Goal: Contribute content

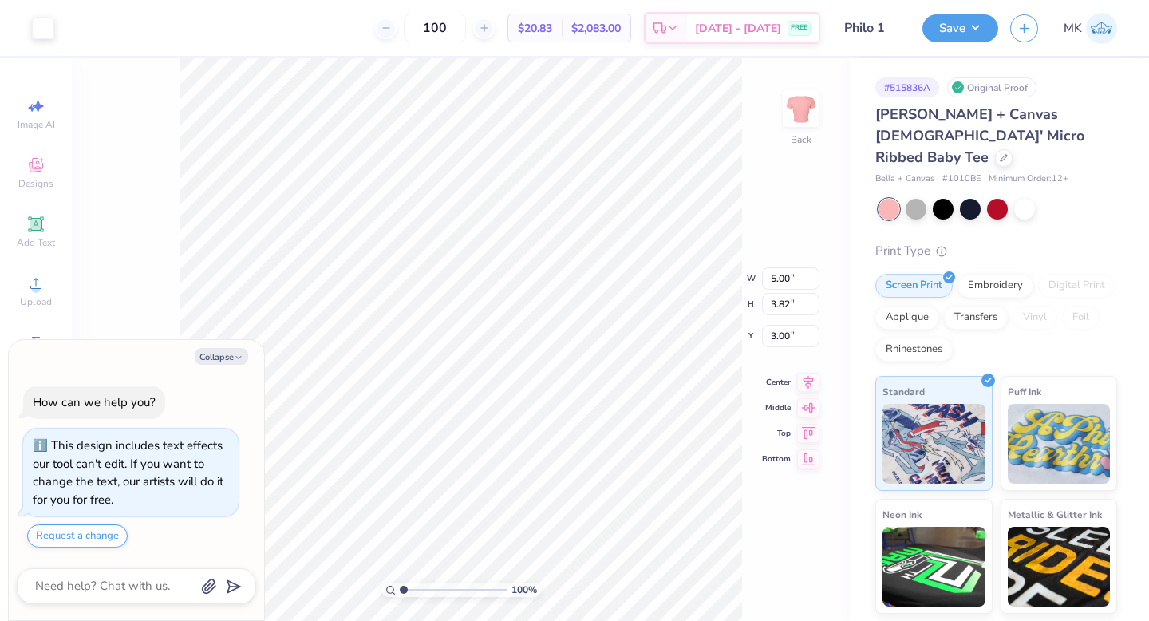
type textarea "x"
type input "5.99"
type input "4.57"
click at [231, 349] on button "Collapse" at bounding box center [221, 356] width 53 height 17
type textarea "x"
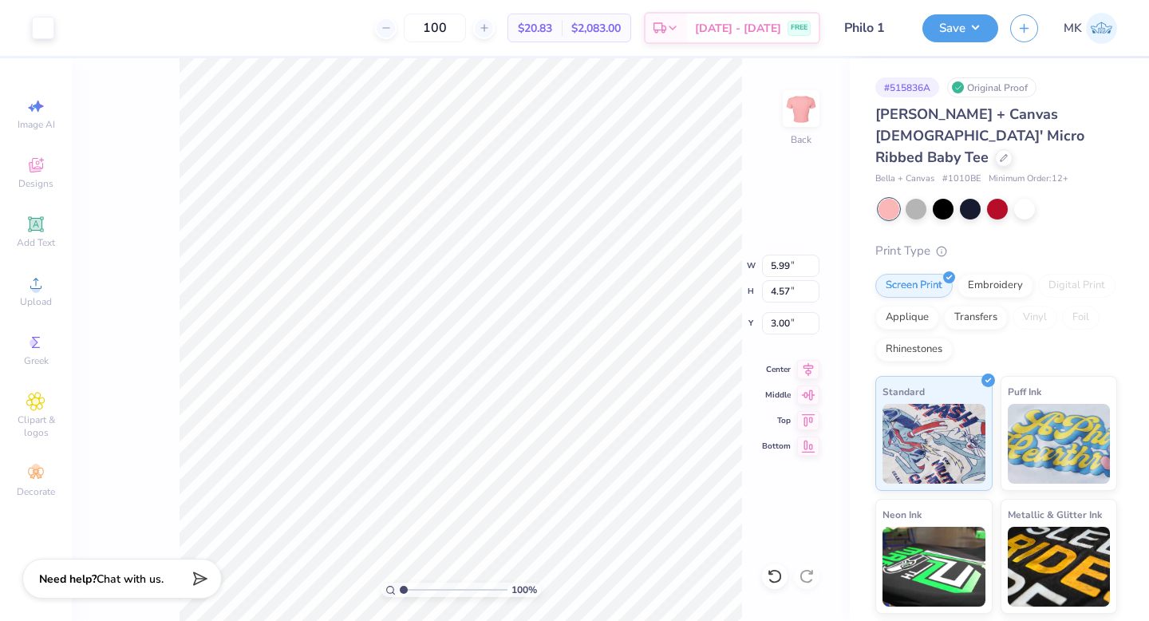
type input "1.97"
type input "1.36"
click at [45, 225] on div "Add Text" at bounding box center [36, 231] width 56 height 47
type input "4.77"
type input "1.38"
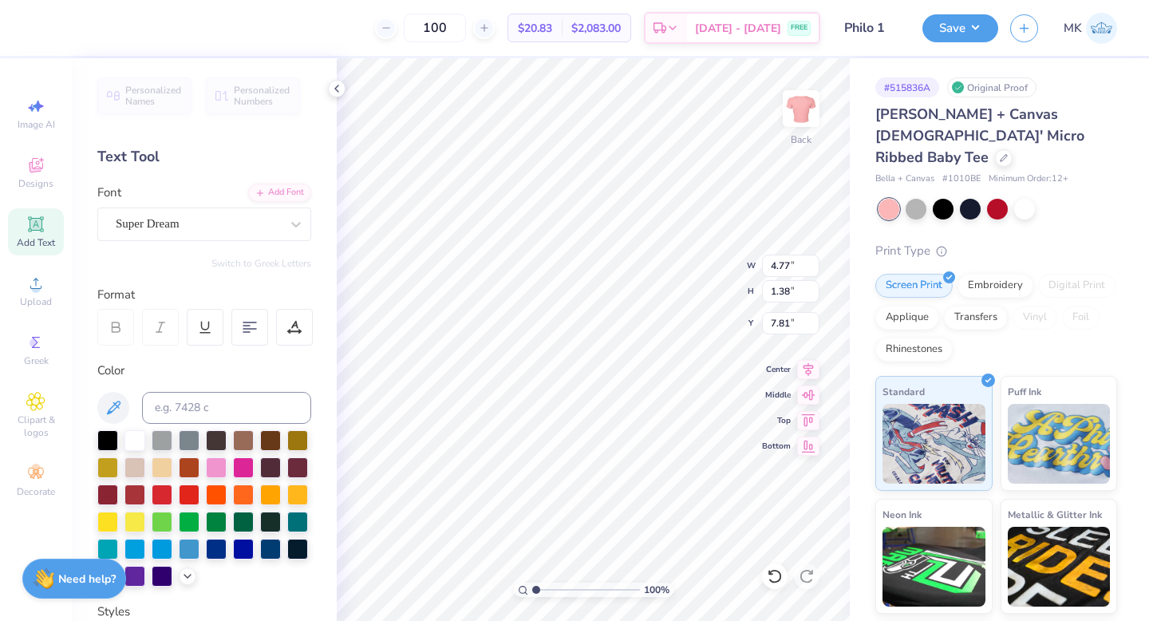
type input "9.67"
type textarea "Love is"
click at [175, 223] on div "Super Dream" at bounding box center [198, 223] width 168 height 25
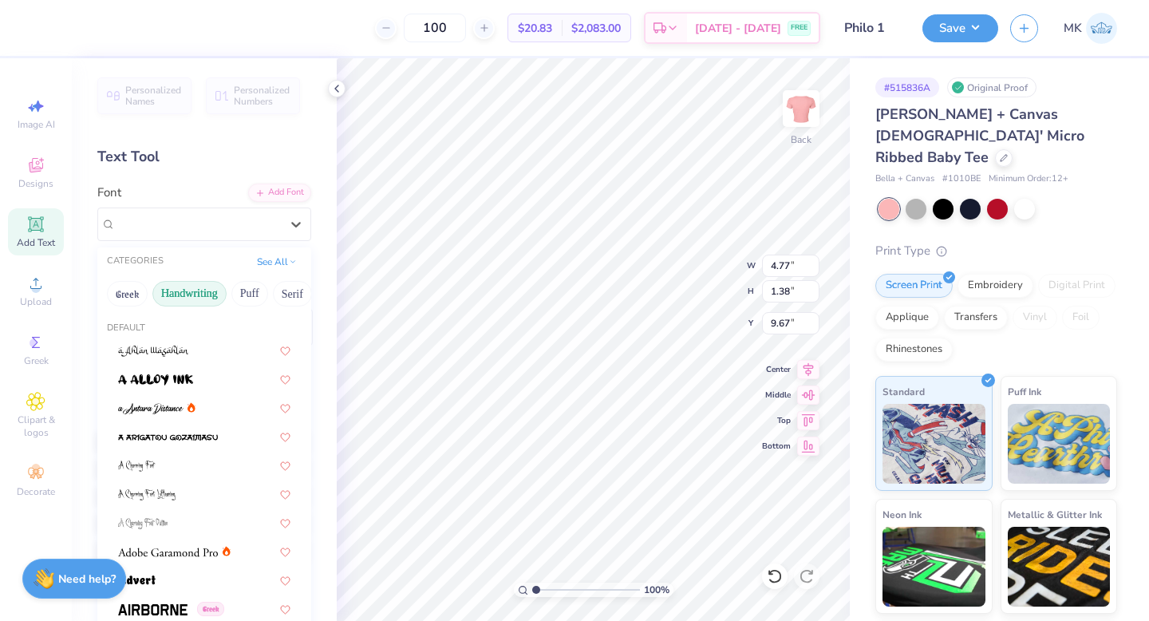
click at [192, 289] on button "Handwriting" at bounding box center [189, 294] width 74 height 26
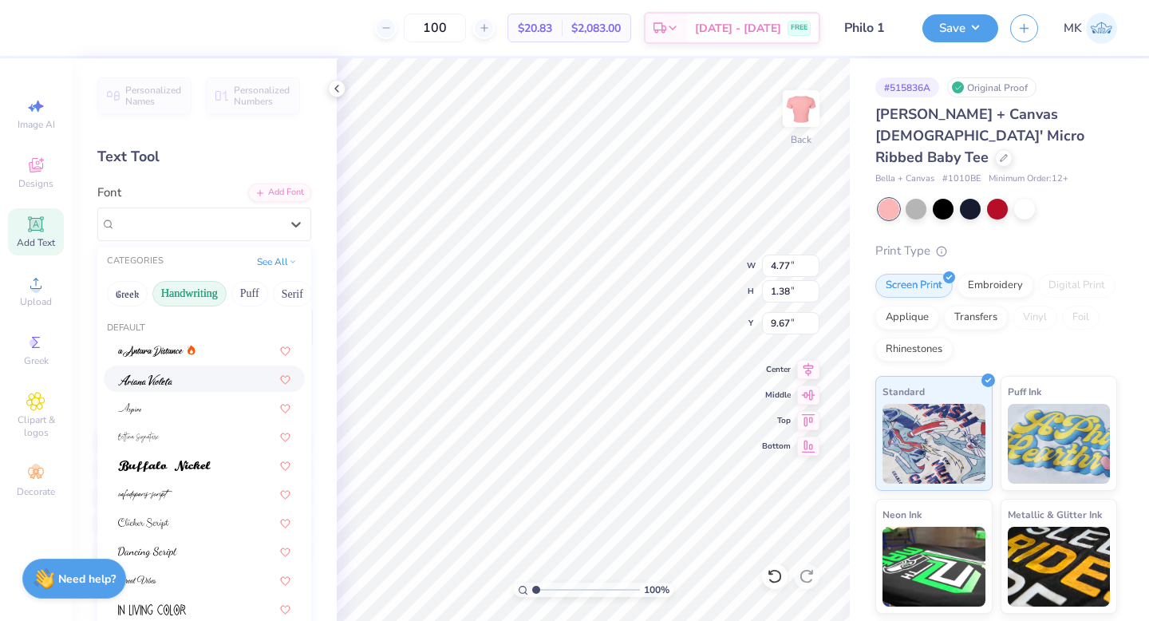
click at [188, 377] on div at bounding box center [204, 378] width 172 height 17
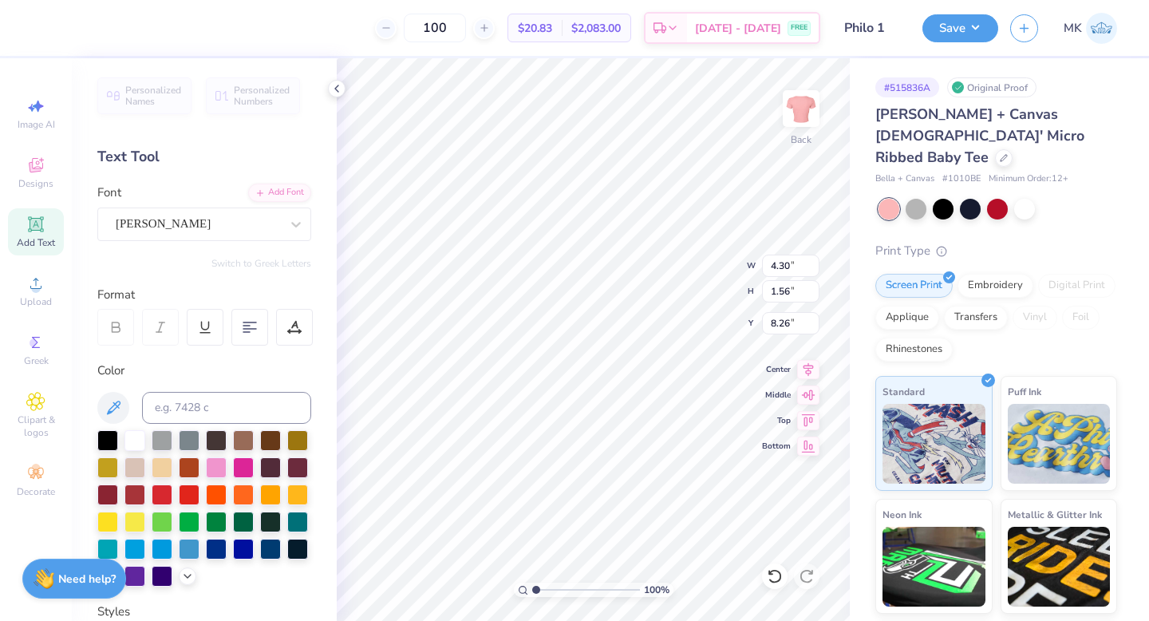
type input "10.10"
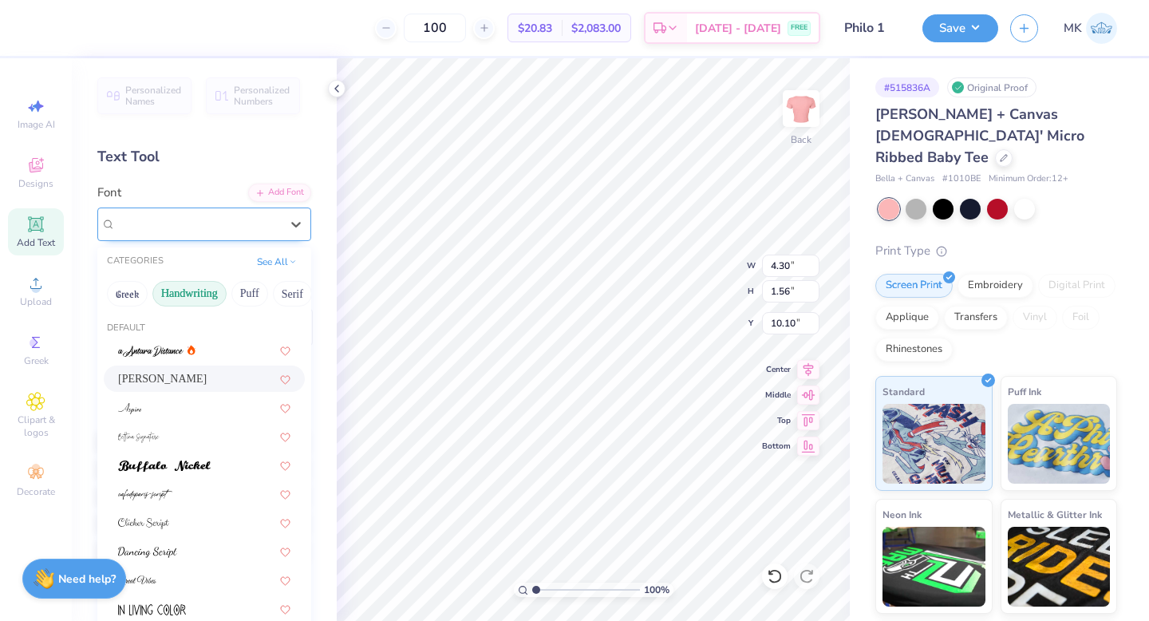
click at [174, 227] on div "[PERSON_NAME]" at bounding box center [198, 223] width 168 height 25
click at [183, 416] on div at bounding box center [204, 407] width 201 height 26
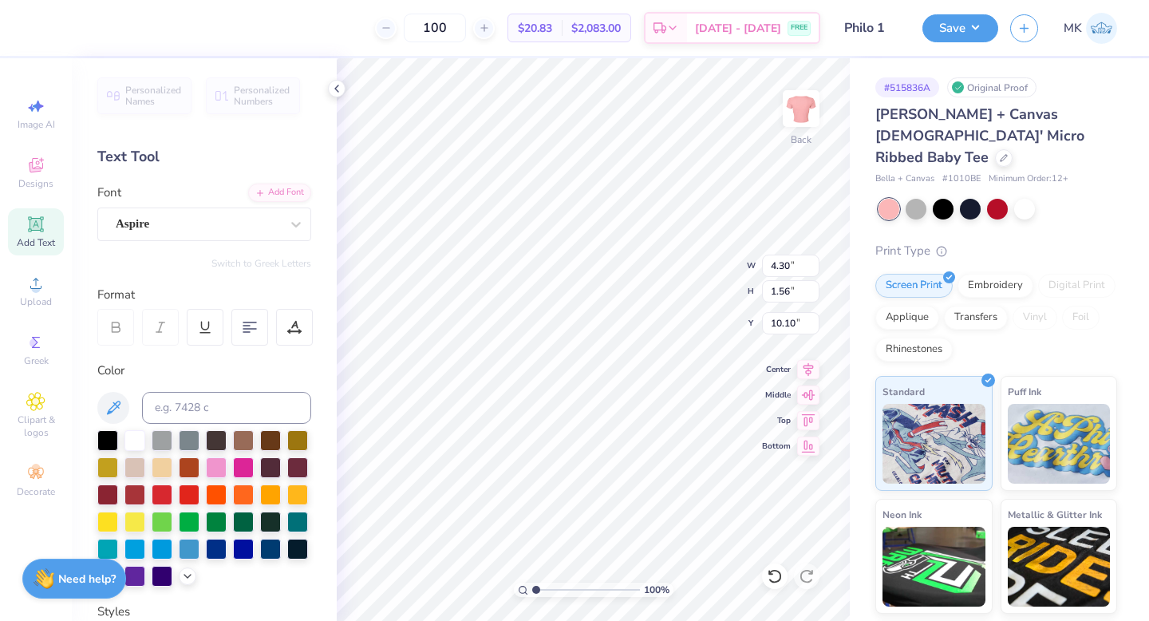
type input "3.59"
type input "1.41"
type input "10.18"
click at [211, 227] on div "Aspire" at bounding box center [198, 223] width 168 height 25
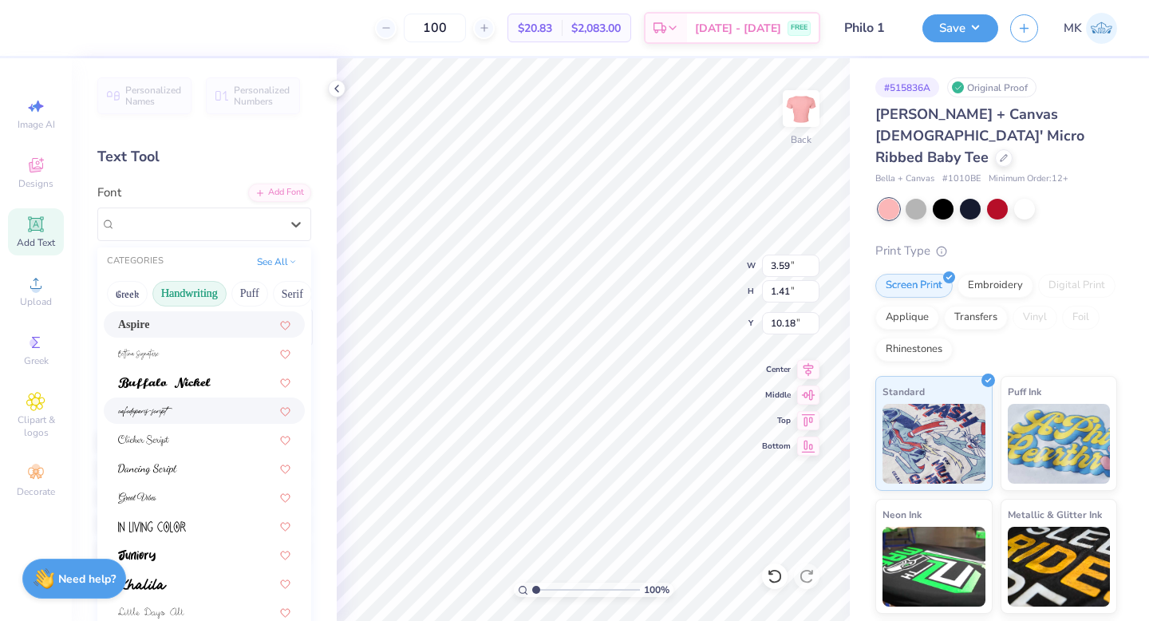
scroll to position [85, 0]
click at [212, 408] on div at bounding box center [204, 408] width 172 height 17
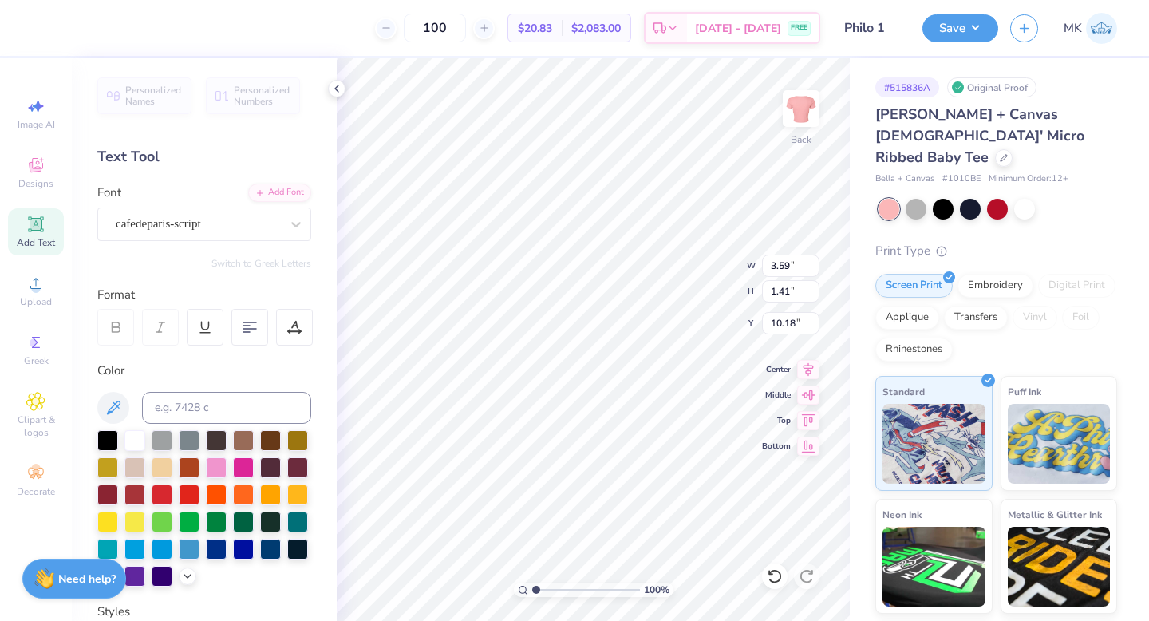
type input "2.56"
type input "1.69"
type input "10.04"
click at [219, 235] on div "cafedeparis-script" at bounding box center [198, 223] width 168 height 25
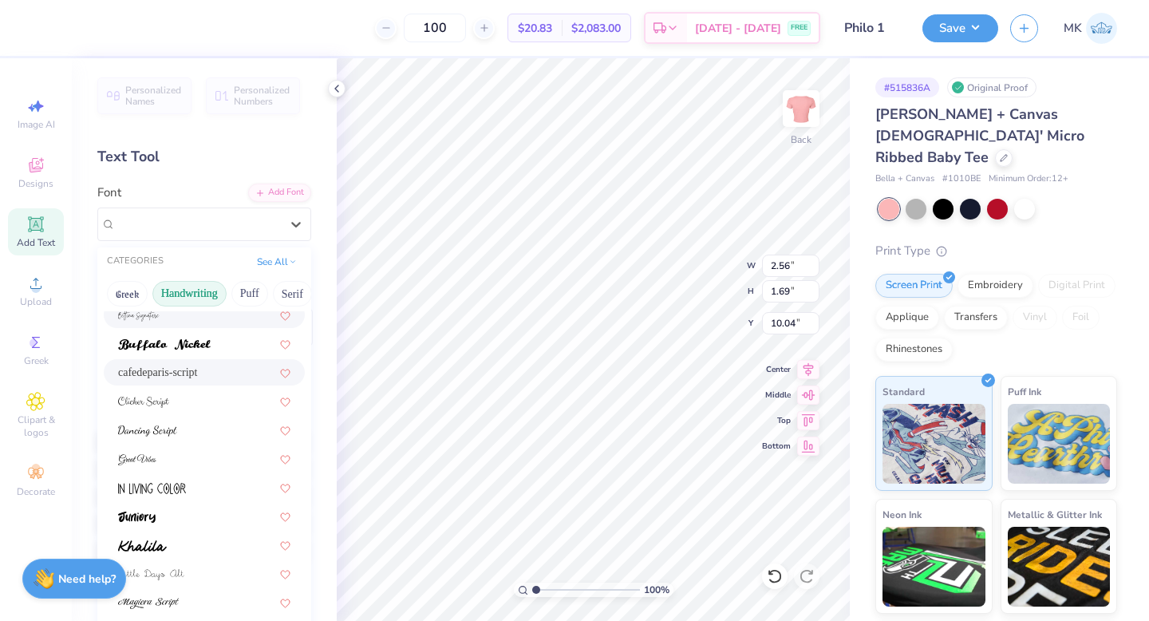
scroll to position [126, 0]
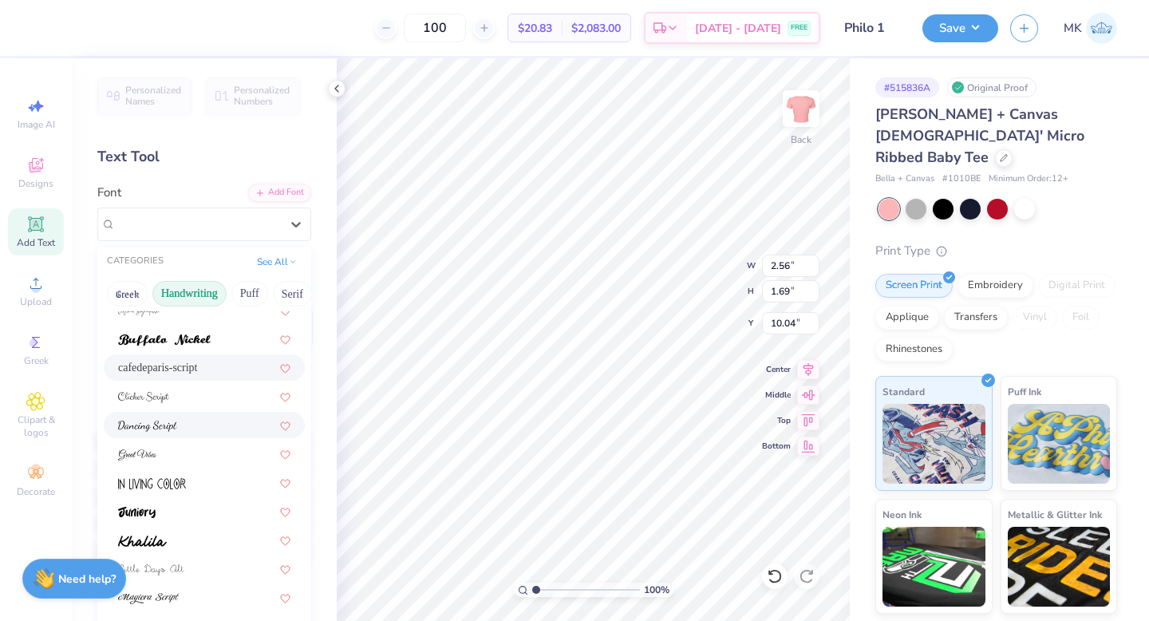
click at [193, 420] on div at bounding box center [204, 424] width 172 height 17
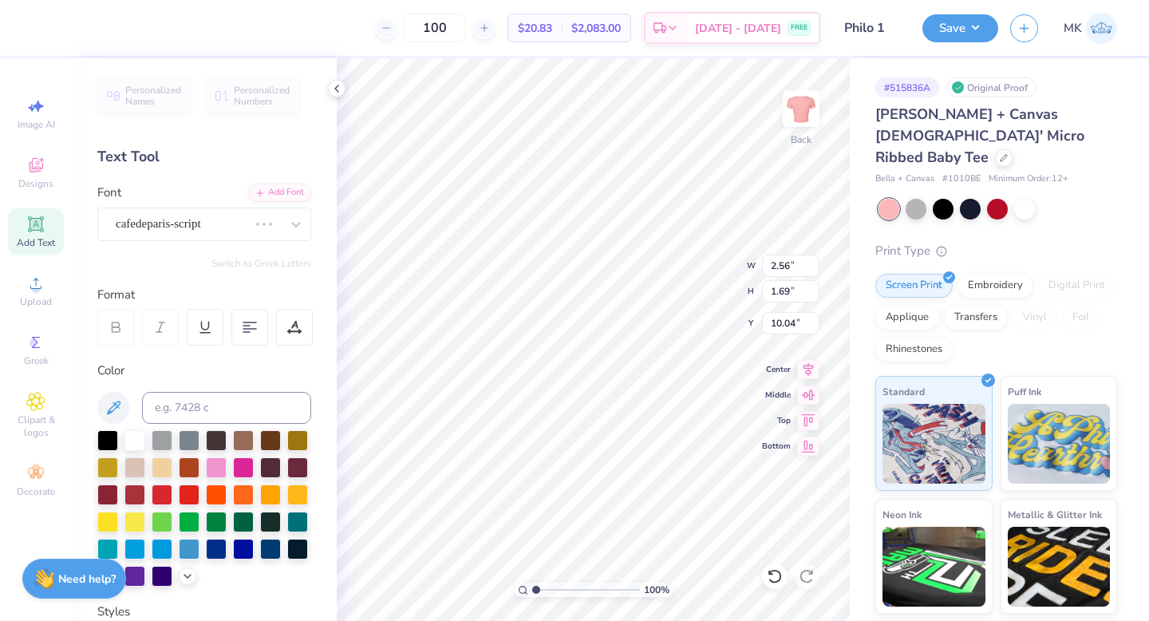
type input "5.14"
type input "1.59"
type input "10.09"
click at [223, 227] on div "Dancing Script" at bounding box center [198, 223] width 168 height 25
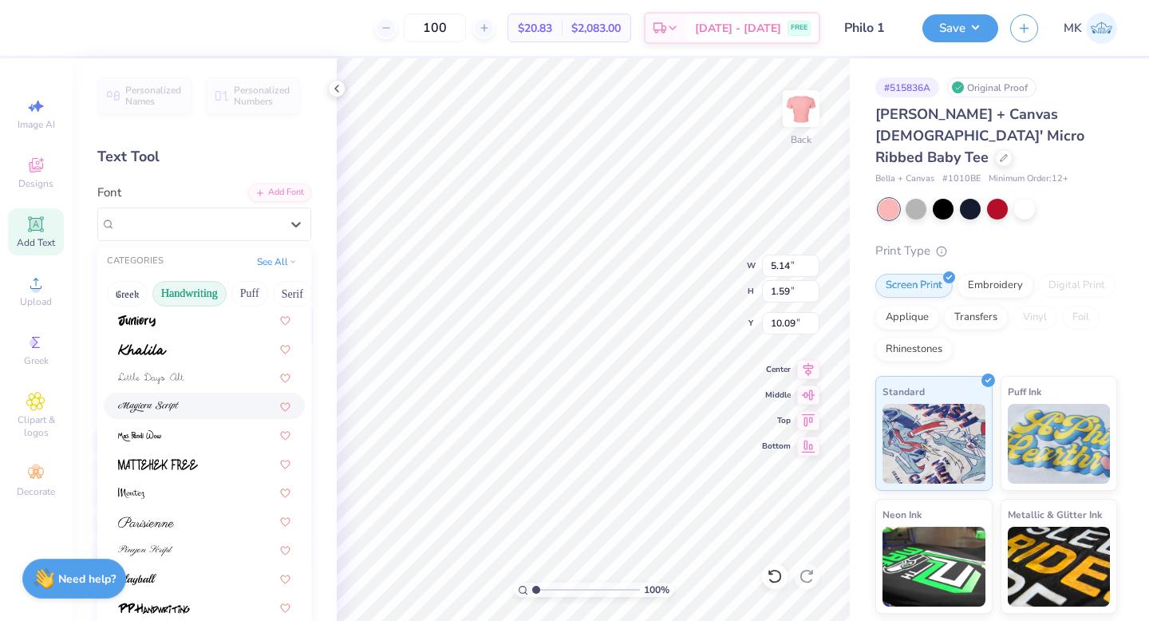
scroll to position [318, 0]
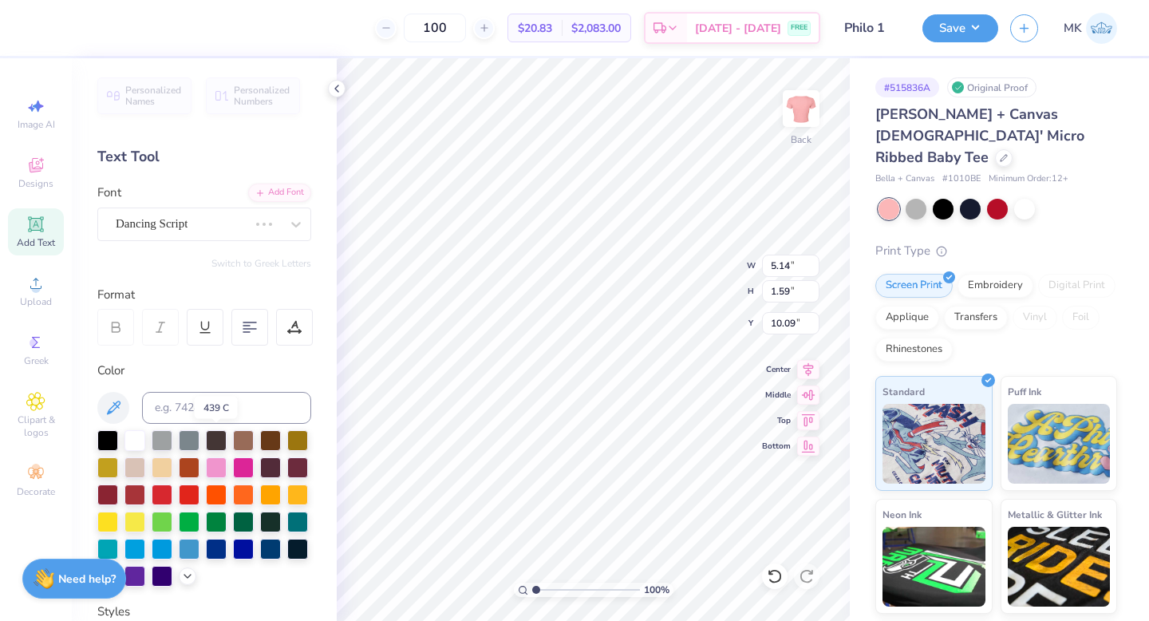
type input "3.41"
type input "1.13"
type input "10.32"
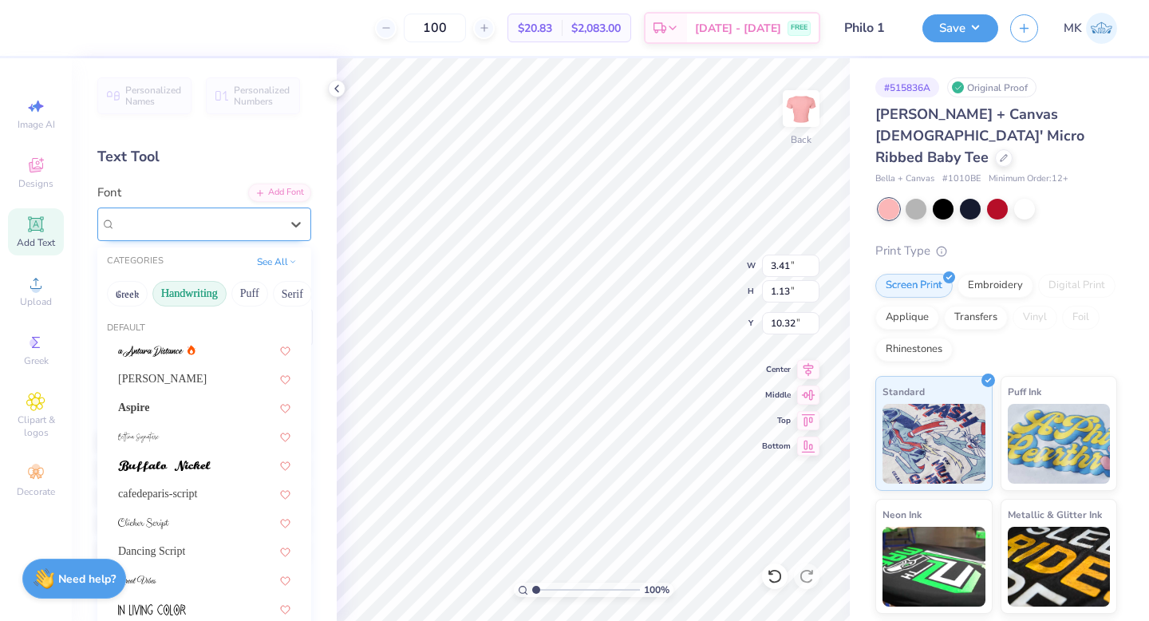
click at [250, 207] on div "Mas Pendi Wow" at bounding box center [204, 224] width 214 height 34
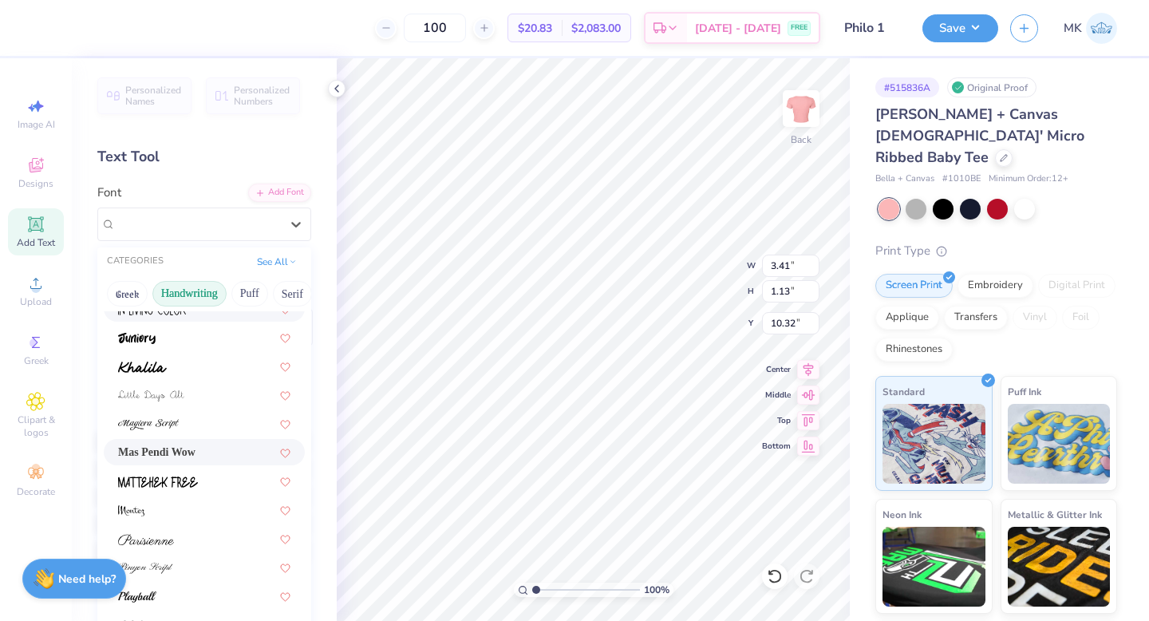
scroll to position [362, 0]
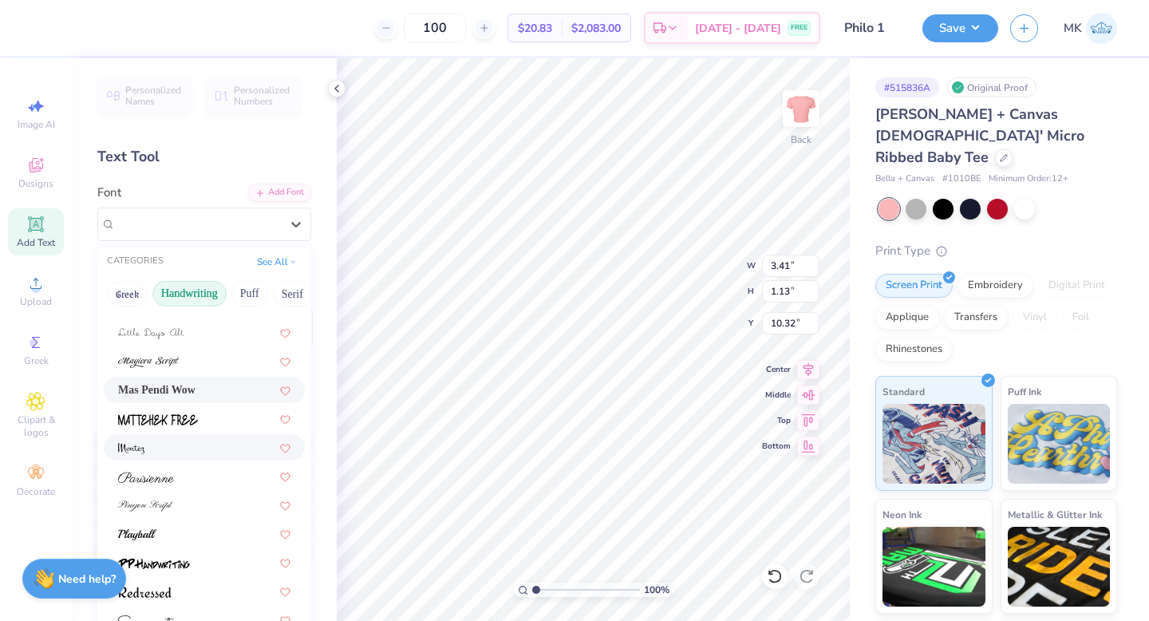
click at [194, 457] on div at bounding box center [204, 447] width 201 height 26
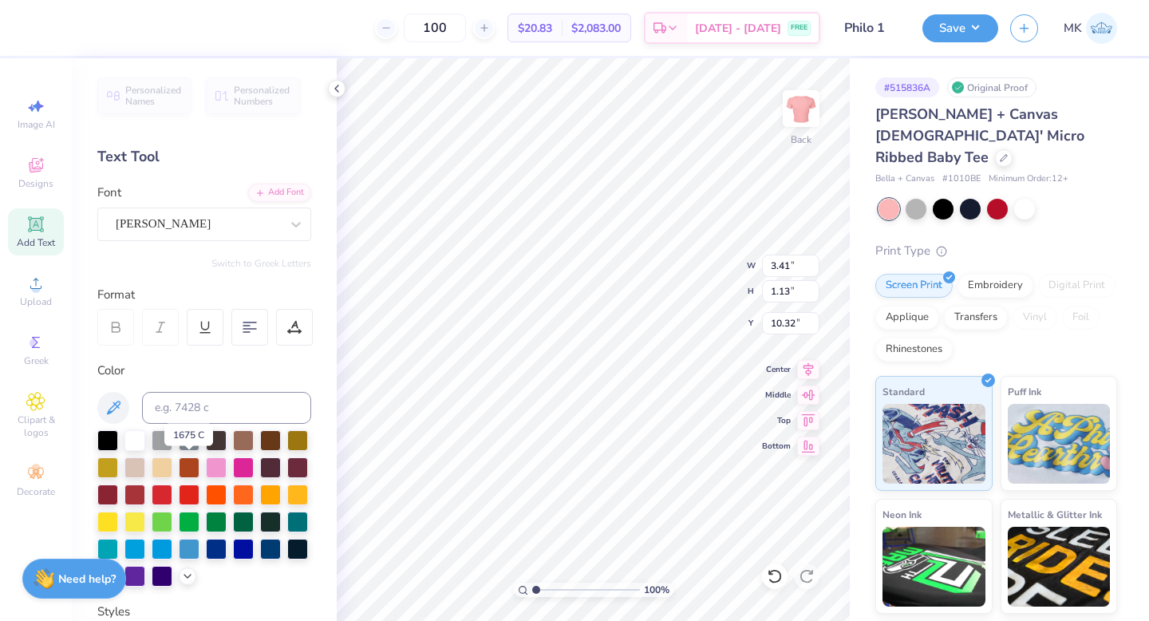
type input "4.03"
type input "1.65"
type input "10.06"
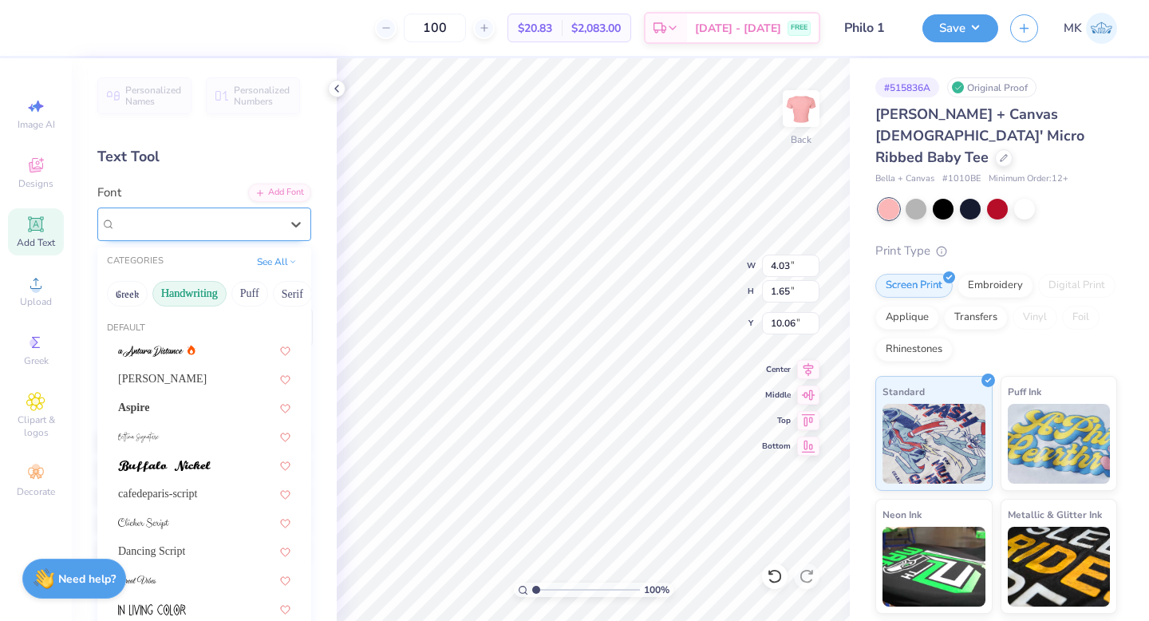
click at [237, 224] on div "[PERSON_NAME]" at bounding box center [198, 223] width 168 height 25
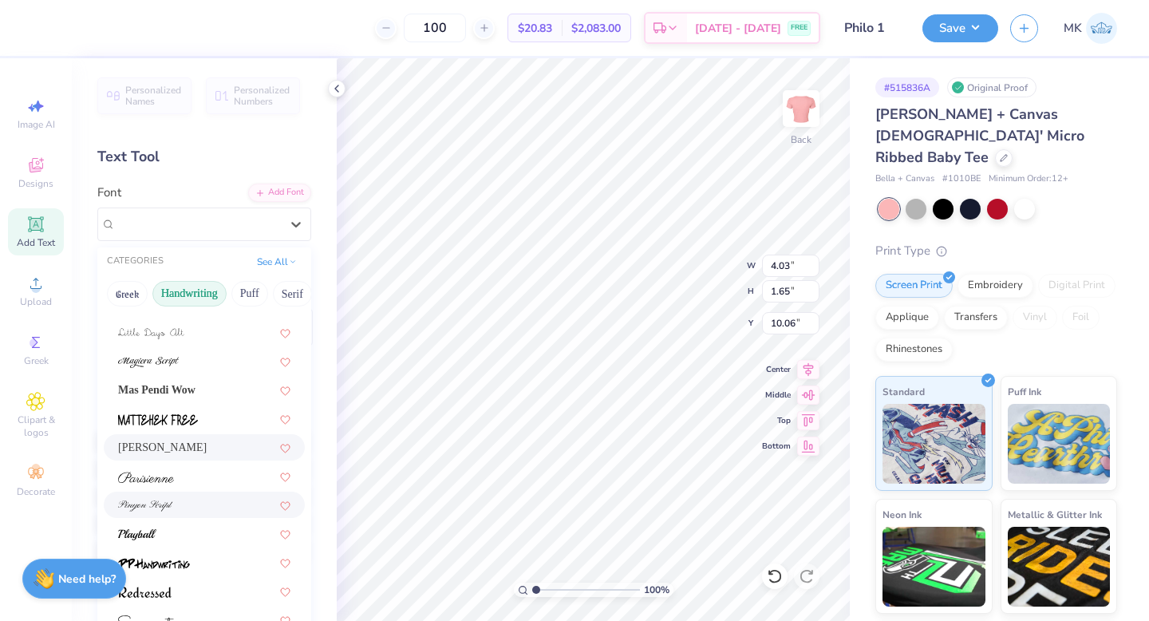
click at [204, 504] on div at bounding box center [204, 504] width 172 height 17
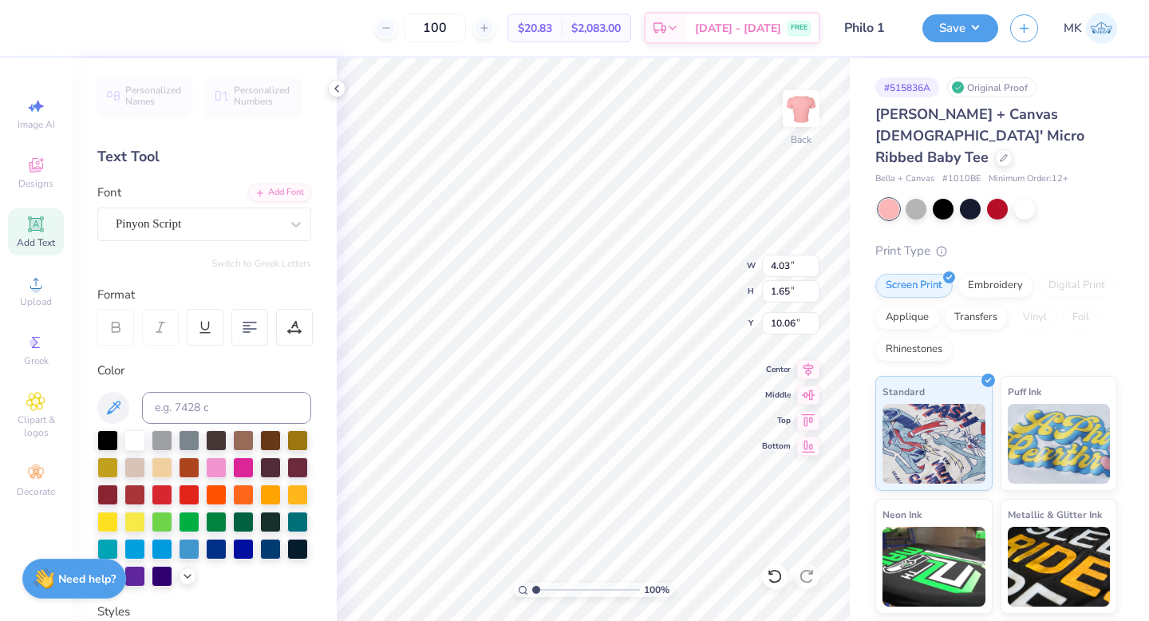
type input "5.40"
type input "1.37"
type input "10.20"
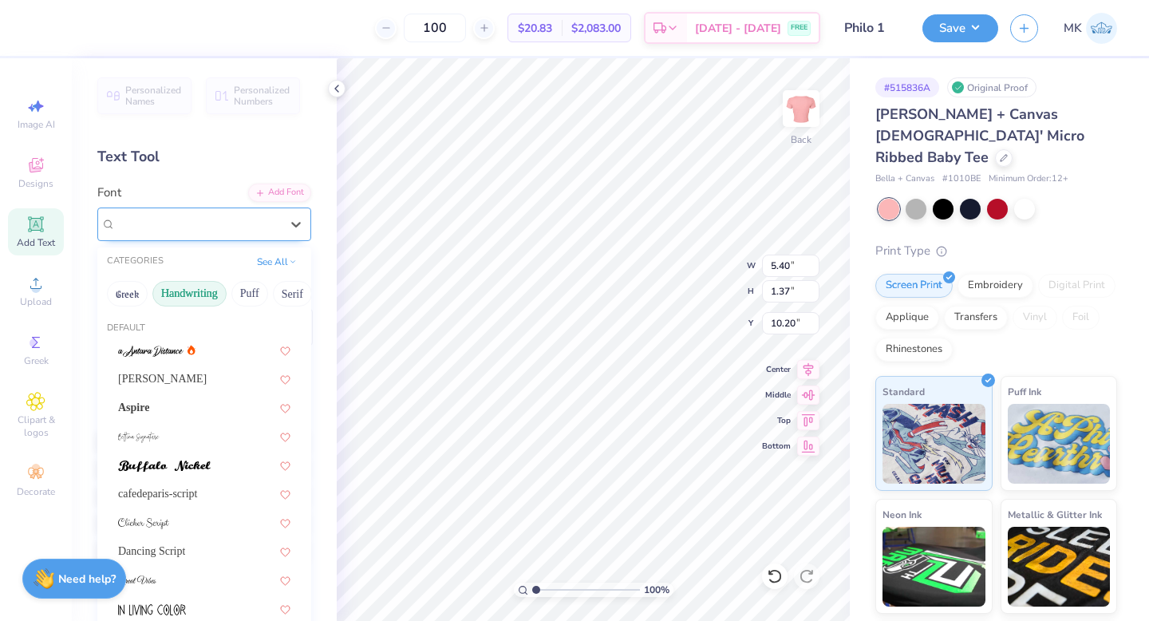
click at [154, 225] on div "Pinyon Script" at bounding box center [198, 223] width 168 height 25
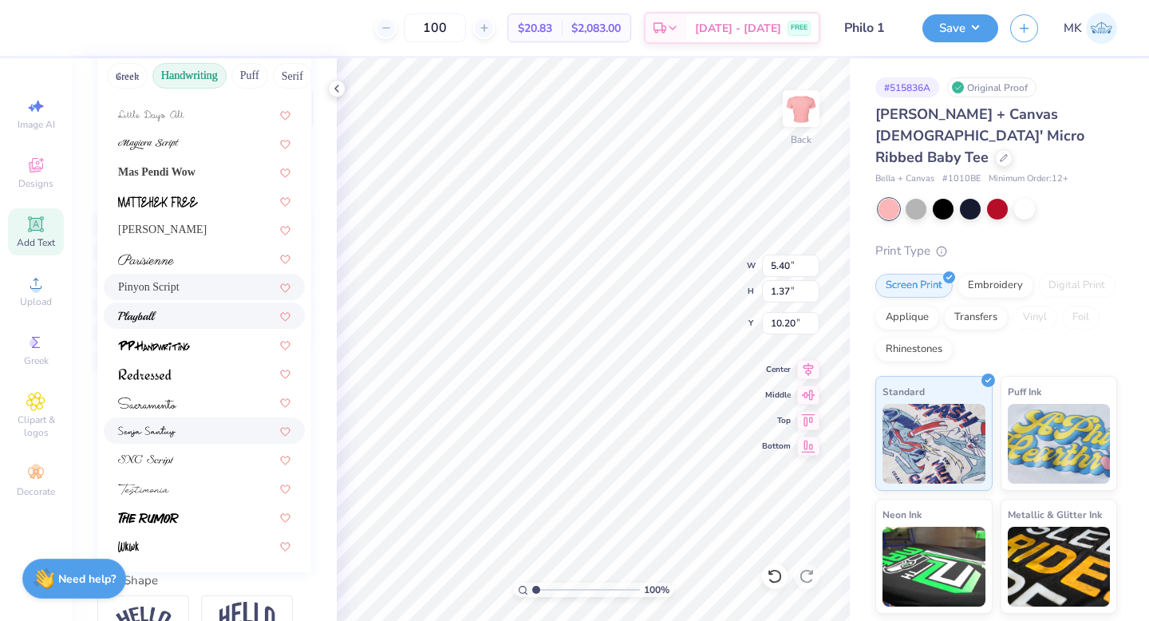
scroll to position [223, 0]
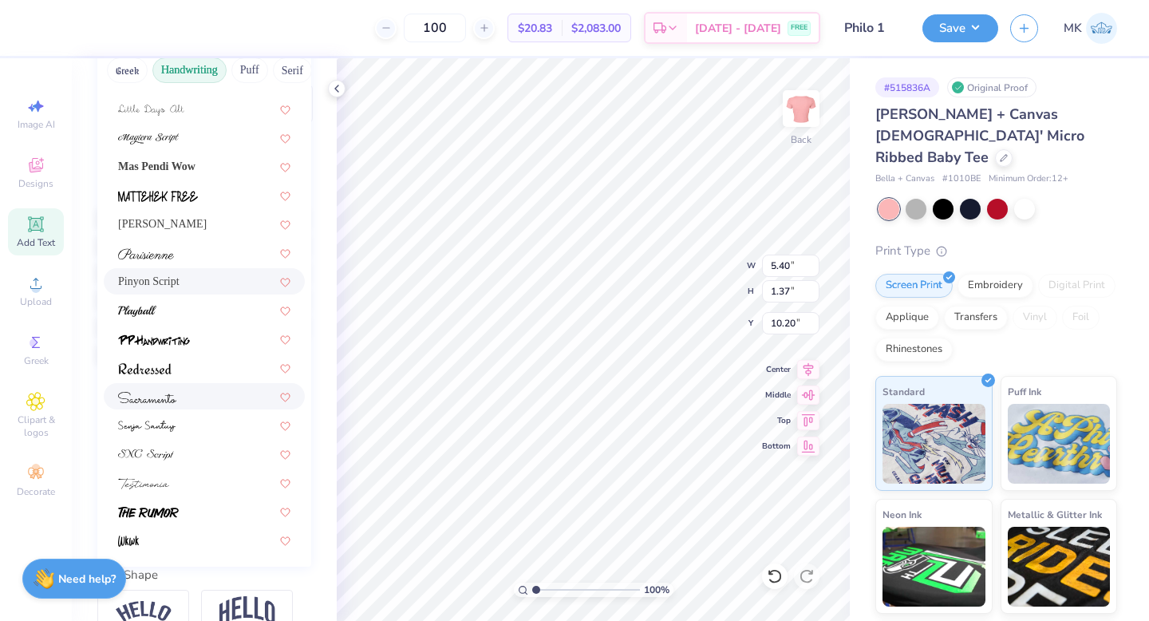
click at [158, 405] on div at bounding box center [204, 396] width 201 height 26
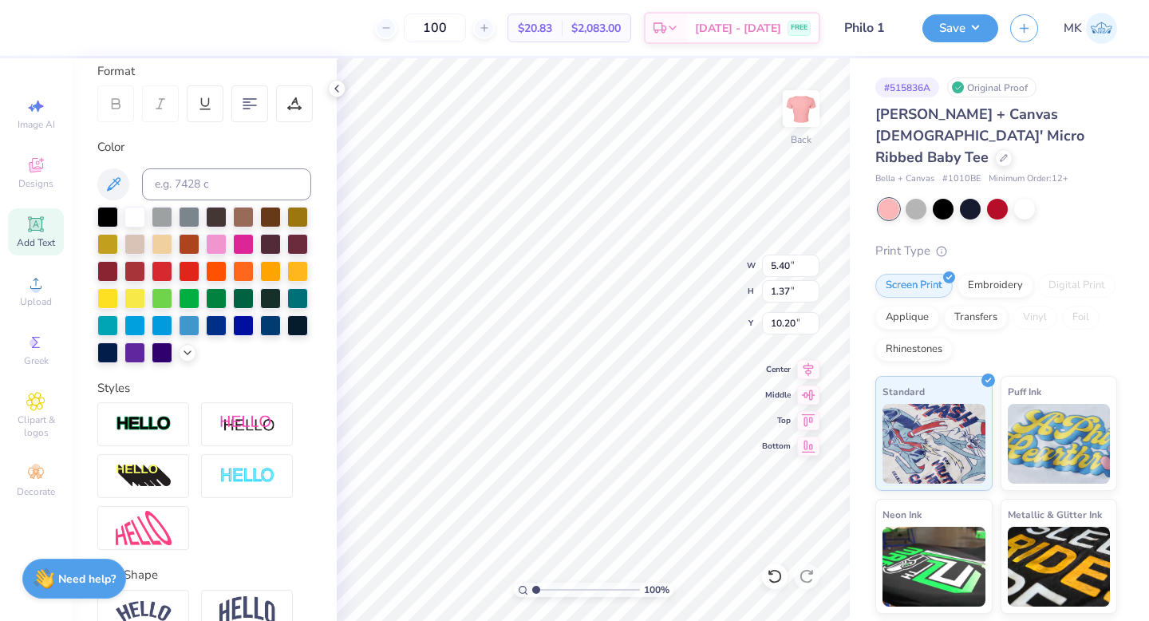
type input "5.07"
type input "1.47"
type input "10.15"
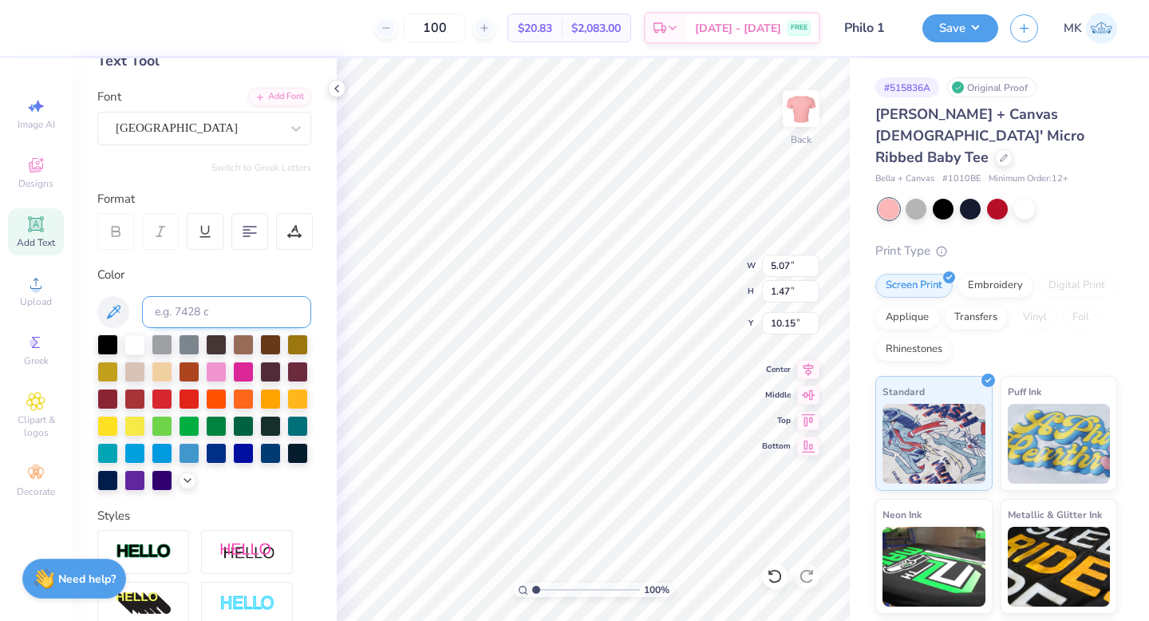
scroll to position [95, 0]
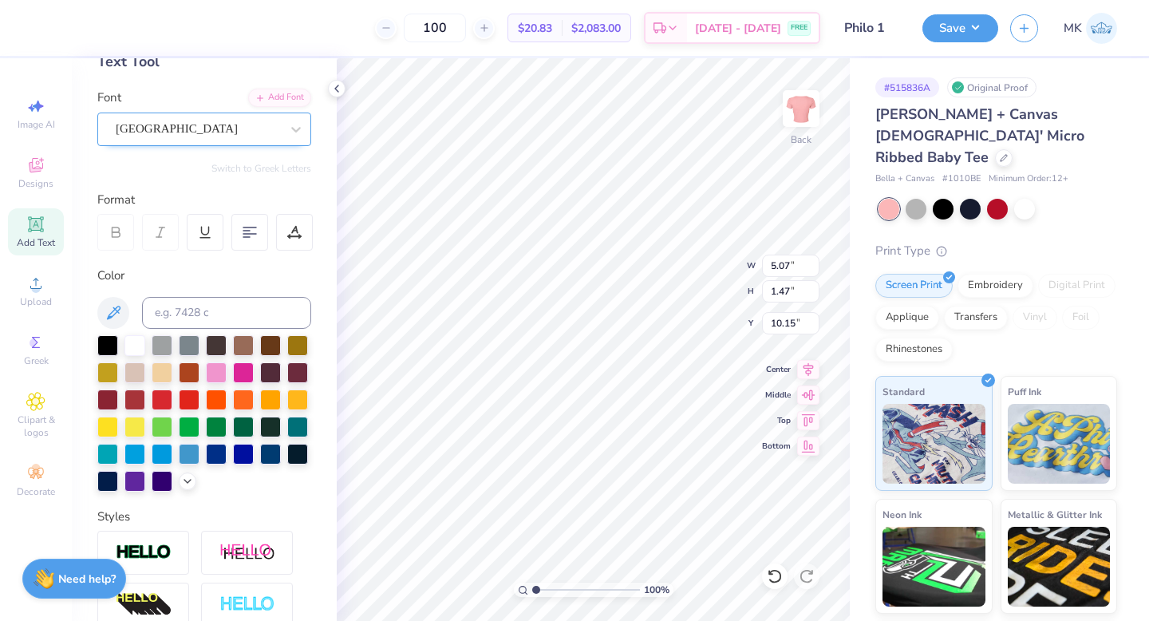
click at [179, 114] on div "[GEOGRAPHIC_DATA]" at bounding box center [204, 129] width 214 height 34
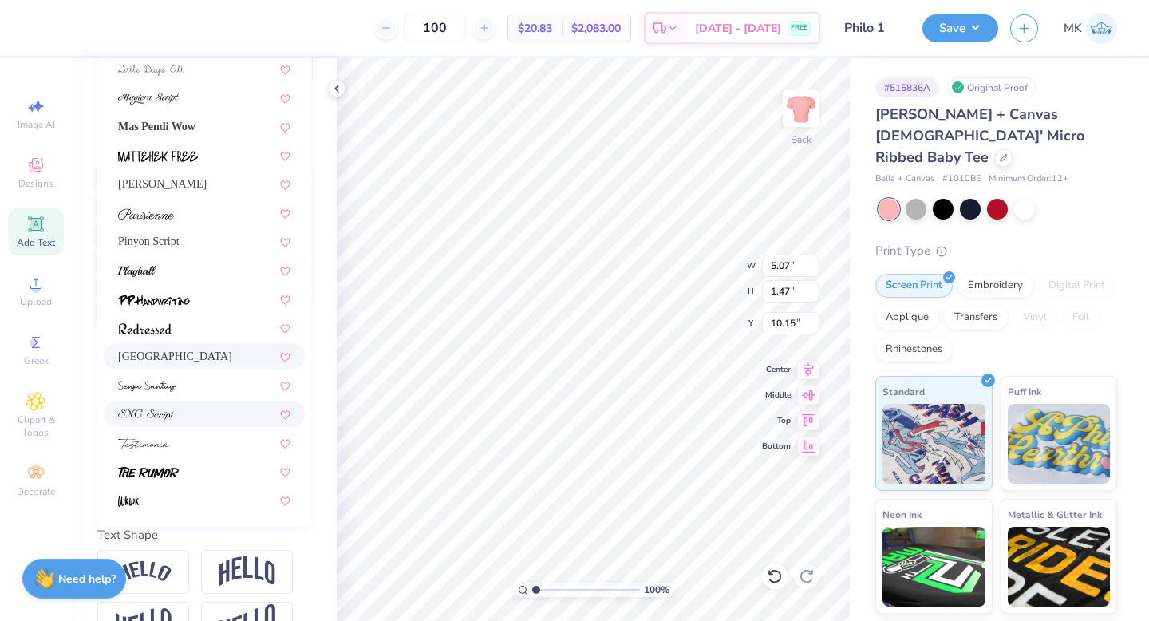
scroll to position [264, 0]
click at [175, 436] on div at bounding box center [204, 441] width 172 height 17
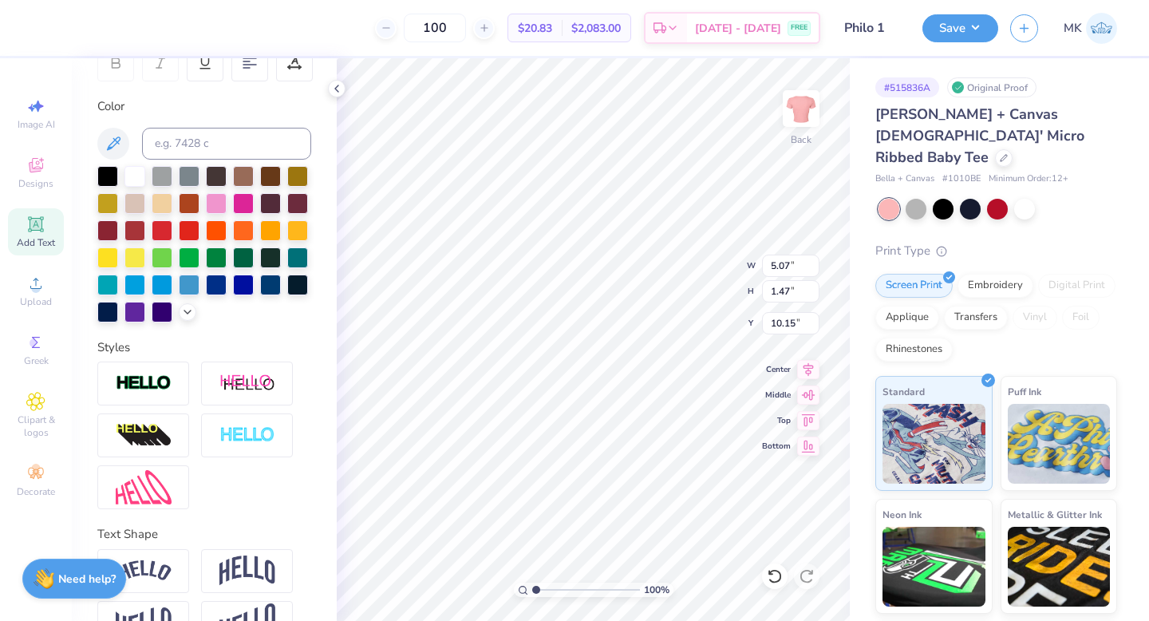
type input "4.93"
type input "1.54"
type input "10.12"
drag, startPoint x: 879, startPoint y: 158, endPoint x: 988, endPoint y: 158, distance: 109.3
click at [989, 172] on div "Bella + Canvas # 1010BE Minimum Order: 12 +" at bounding box center [996, 179] width 242 height 14
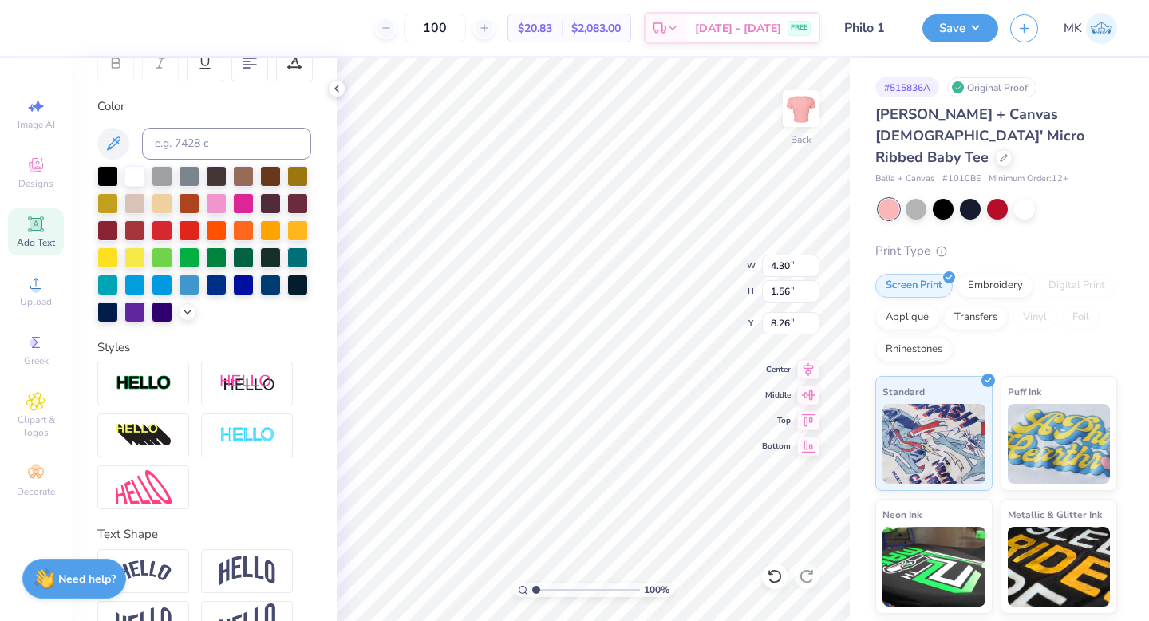
click at [924, 172] on span "Bella + Canvas" at bounding box center [904, 179] width 59 height 14
click at [899, 172] on span "Bella + Canvas" at bounding box center [904, 179] width 59 height 14
click at [873, 161] on div "# 515836A Original Proof Bella + Canvas [DEMOGRAPHIC_DATA]' Micro Ribbed Baby T…" at bounding box center [999, 397] width 299 height 678
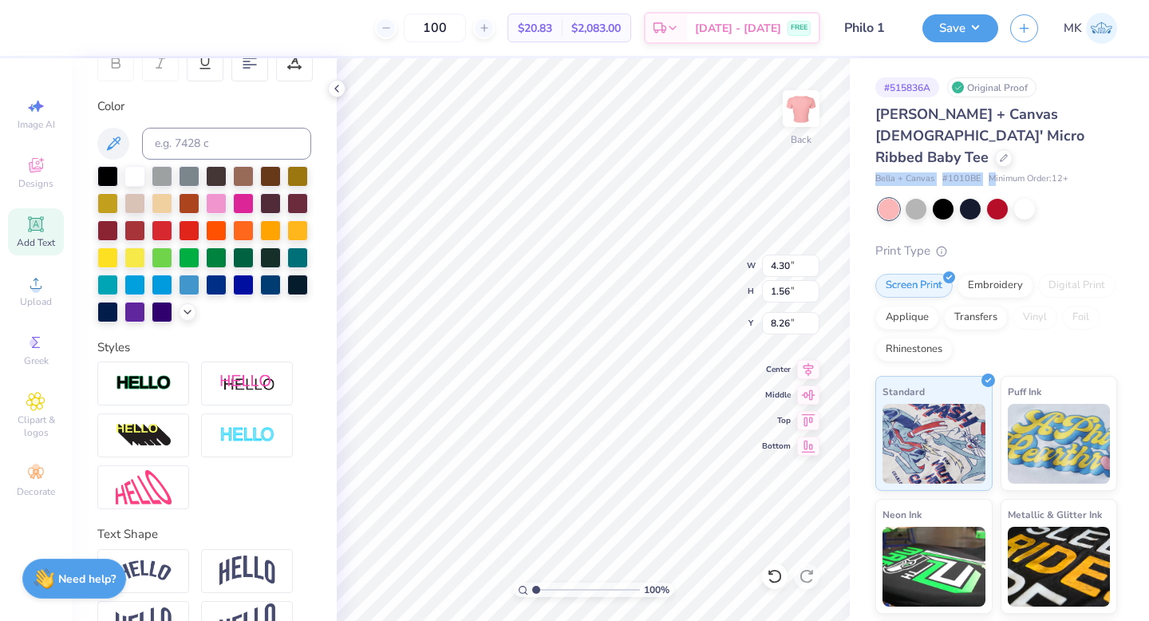
drag, startPoint x: 876, startPoint y: 160, endPoint x: 992, endPoint y: 160, distance: 115.7
click at [992, 172] on div "Bella + Canvas # 1010BE Minimum Order: 12 +" at bounding box center [996, 179] width 242 height 14
click at [886, 172] on span "Bella + Canvas" at bounding box center [904, 179] width 59 height 14
drag, startPoint x: 876, startPoint y: 156, endPoint x: 980, endPoint y: 156, distance: 103.7
click at [980, 172] on div "Bella + Canvas # 1010BE Minimum Order: 12 +" at bounding box center [996, 179] width 242 height 14
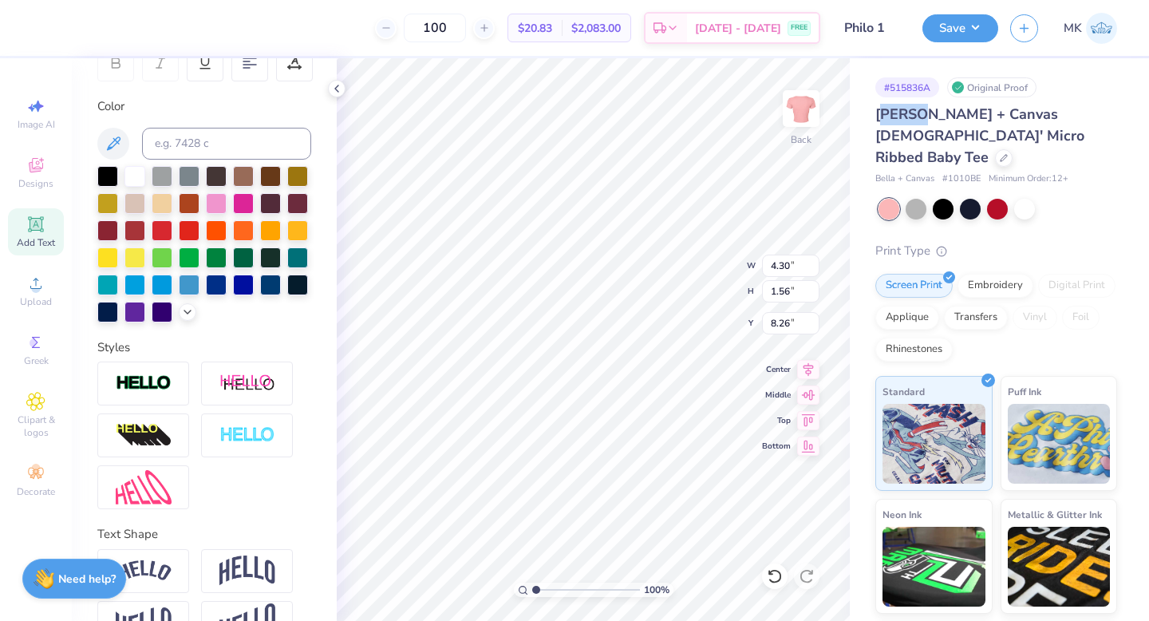
drag, startPoint x: 886, startPoint y: 120, endPoint x: 914, endPoint y: 120, distance: 27.9
click at [914, 120] on span "[PERSON_NAME] + Canvas [DEMOGRAPHIC_DATA]' Micro Ribbed Baby Tee" at bounding box center [979, 135] width 209 height 62
drag, startPoint x: 876, startPoint y: 235, endPoint x: 920, endPoint y: 235, distance: 43.9
click at [921, 242] on div "Print Type" at bounding box center [996, 251] width 242 height 18
copy div "Print Typ"
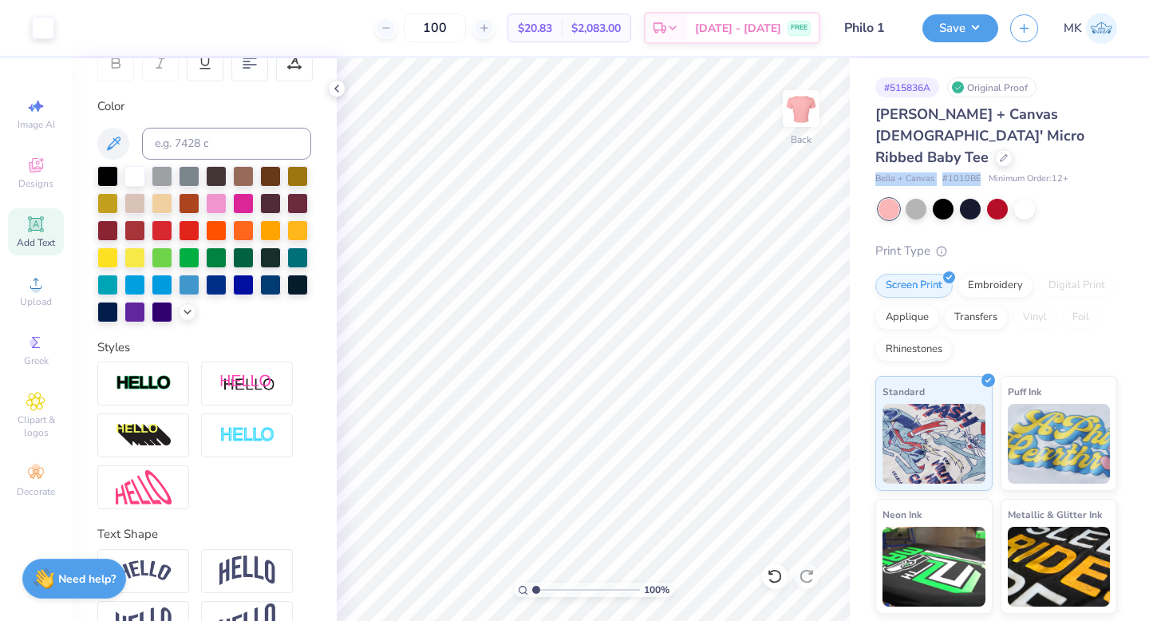
drag, startPoint x: 877, startPoint y: 157, endPoint x: 980, endPoint y: 156, distance: 102.1
click at [980, 172] on div "Bella + Canvas # 1010BE Minimum Order: 12 +" at bounding box center [996, 179] width 242 height 14
copy div "Bella + Canvas # 1010BE"
click at [989, 30] on button "Save" at bounding box center [960, 26] width 76 height 28
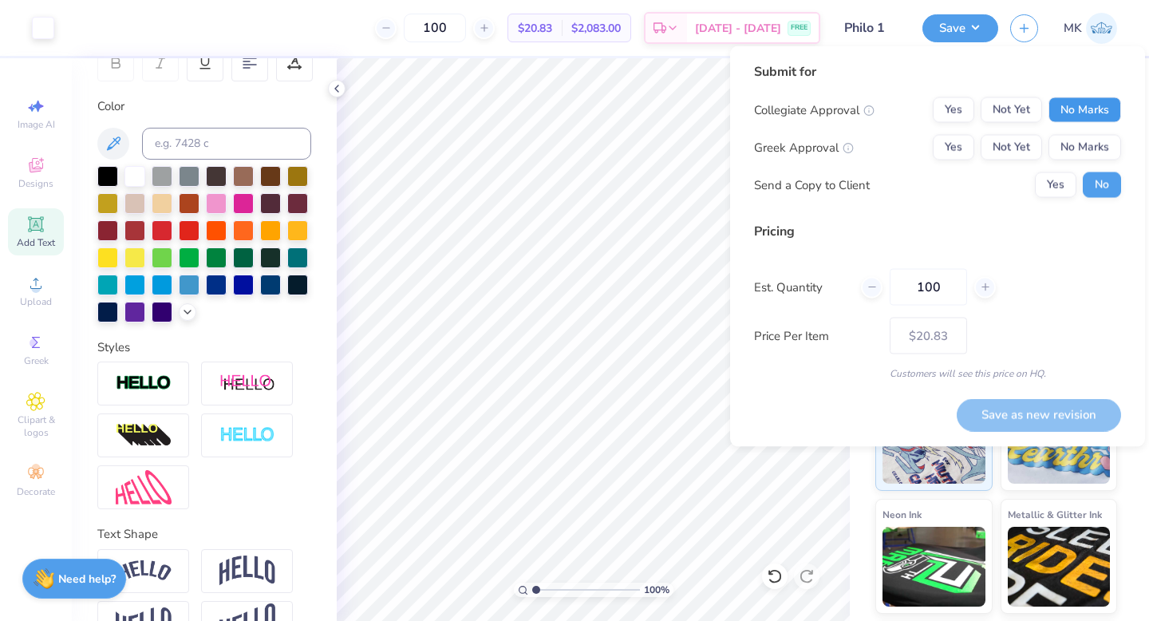
click at [1092, 113] on button "No Marks" at bounding box center [1084, 110] width 73 height 26
click at [954, 152] on button "Yes" at bounding box center [952, 148] width 41 height 26
click at [1044, 426] on button "Save as new revision" at bounding box center [1038, 414] width 164 height 33
type input "$20.83"
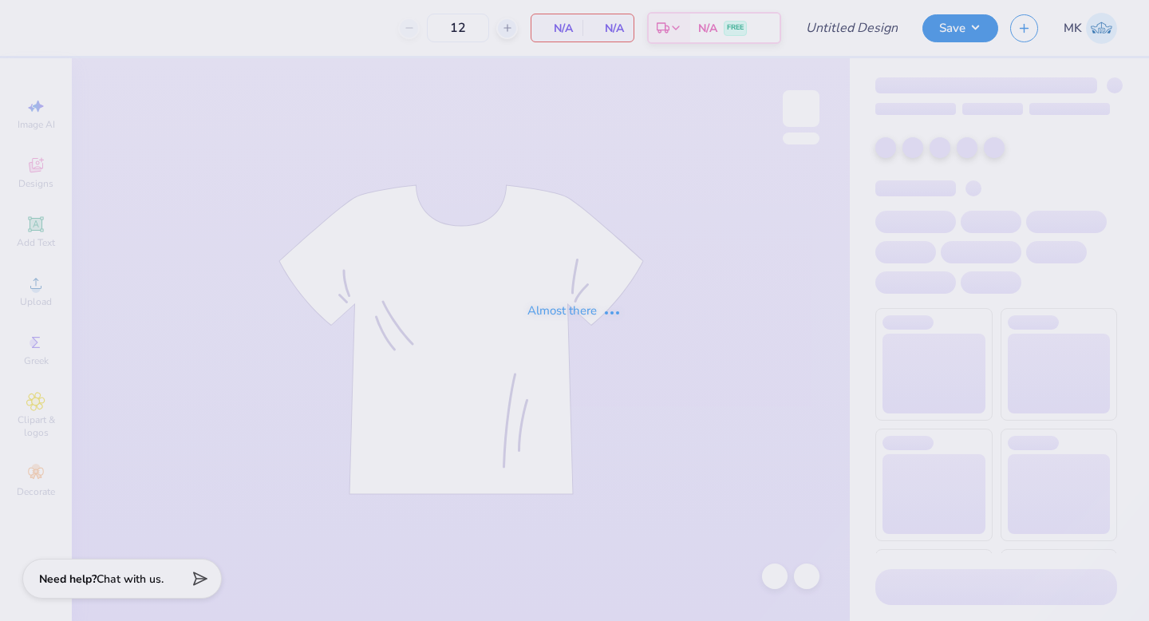
type input "Philo 2"
type input "100"
